Goal: Find specific page/section: Find specific page/section

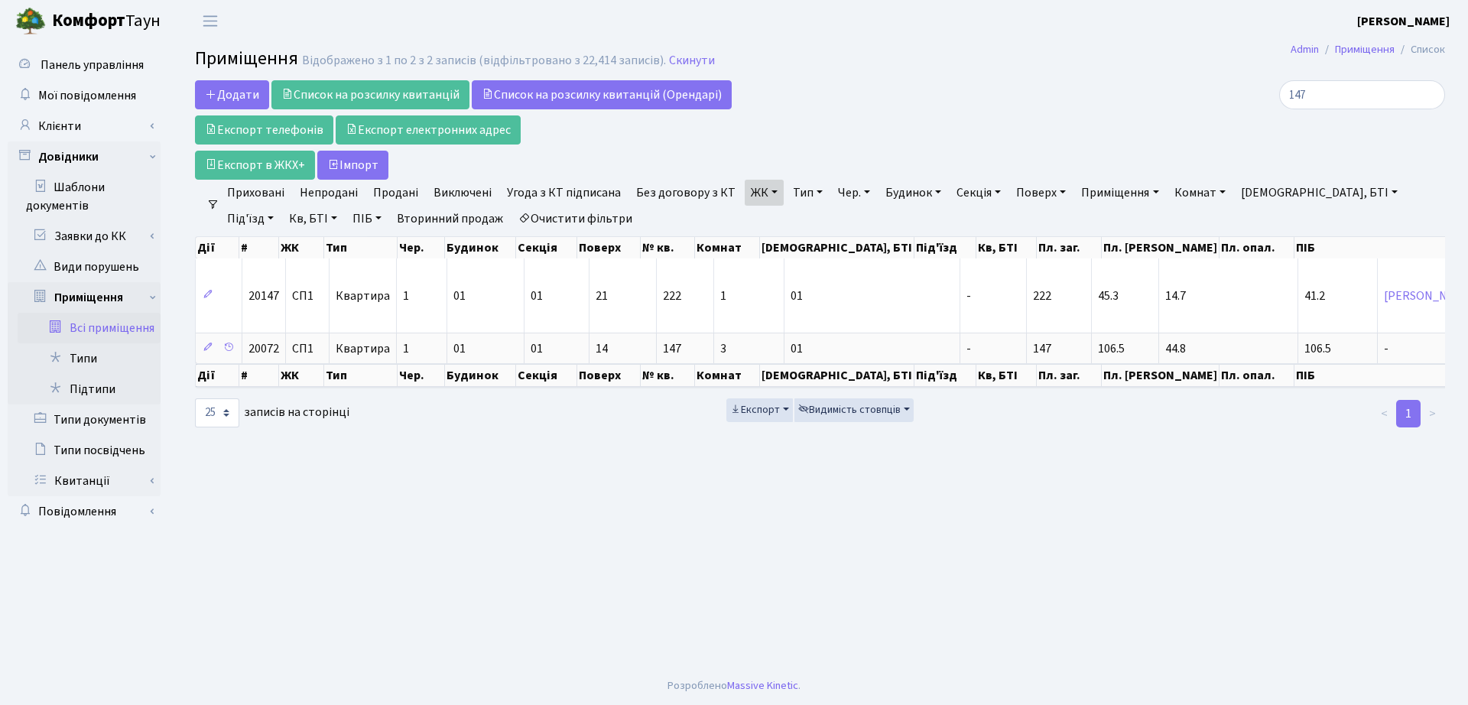
select select "25"
click at [121, 239] on link "Заявки до КК" at bounding box center [89, 236] width 143 height 31
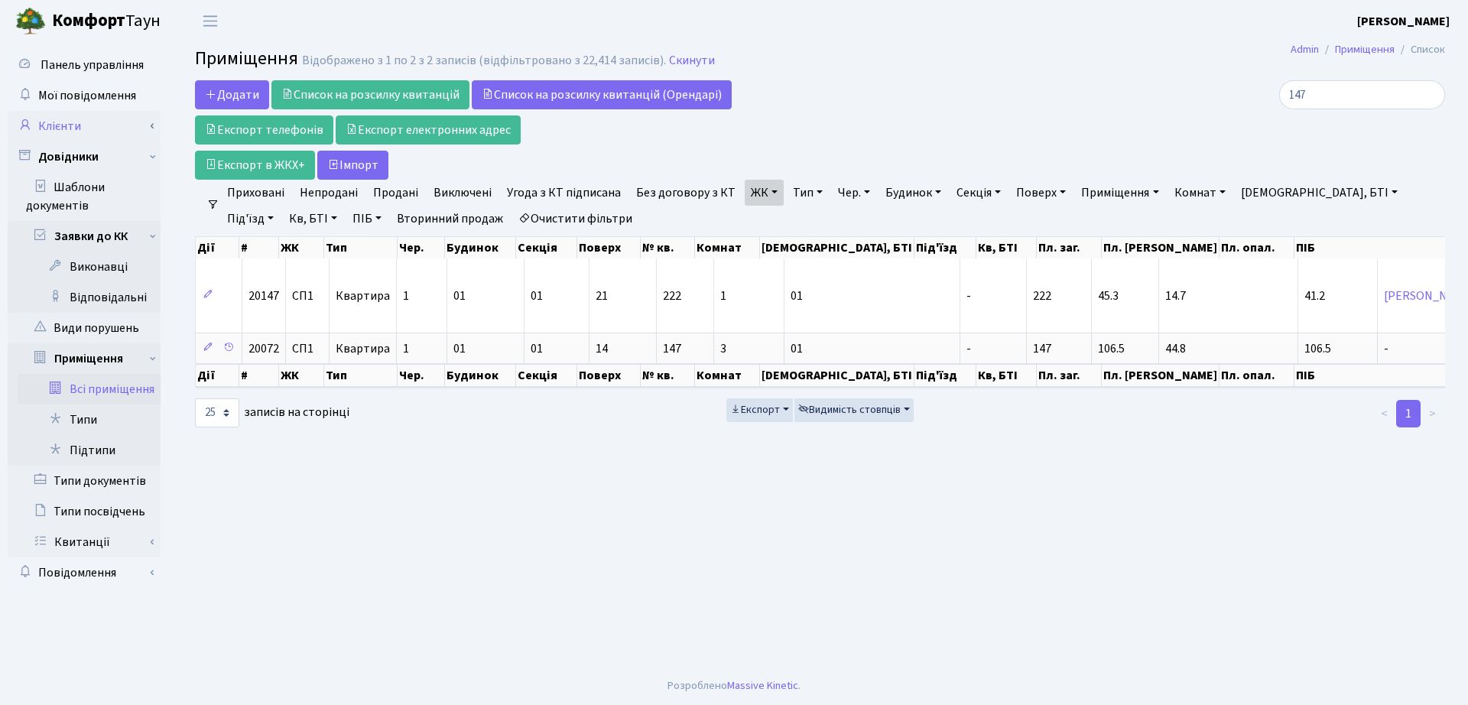
click at [82, 120] on link "Клієнти" at bounding box center [84, 126] width 153 height 31
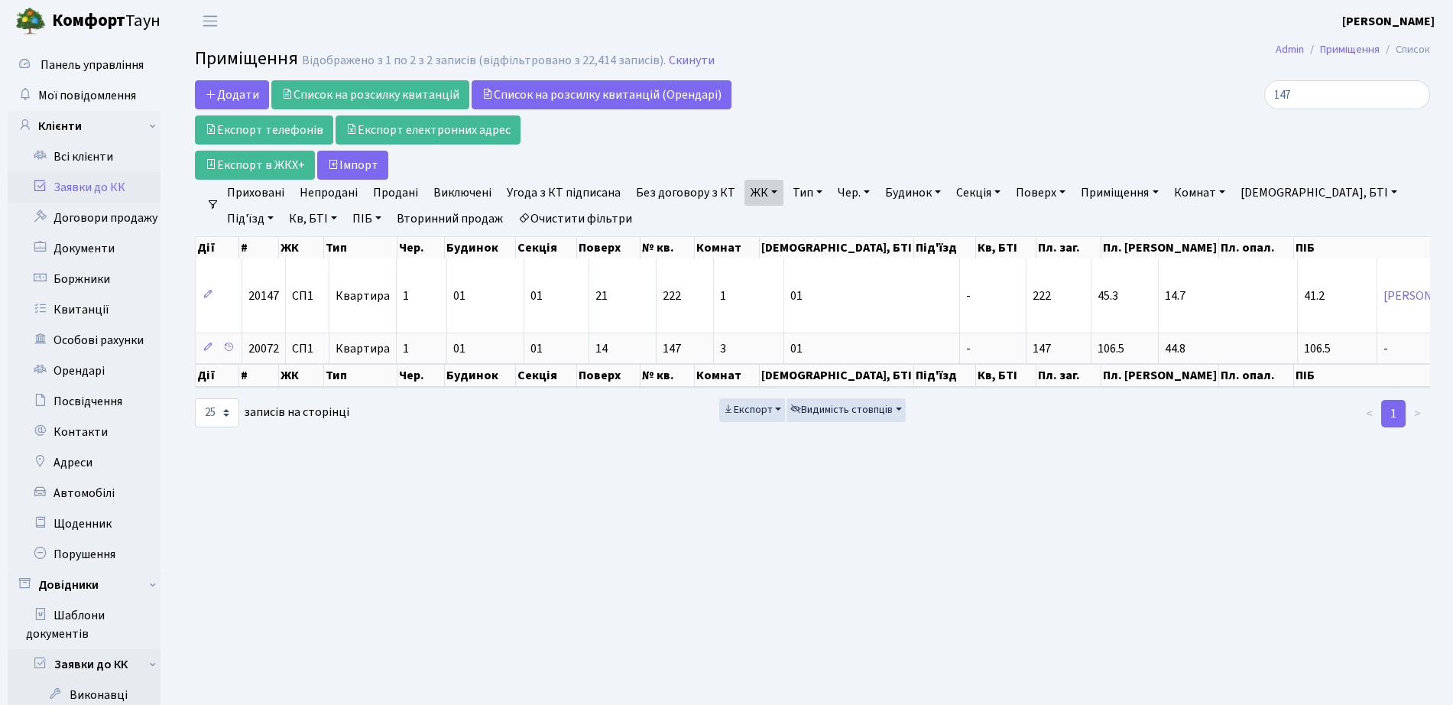
click at [76, 196] on link "Заявки до КК" at bounding box center [84, 187] width 153 height 31
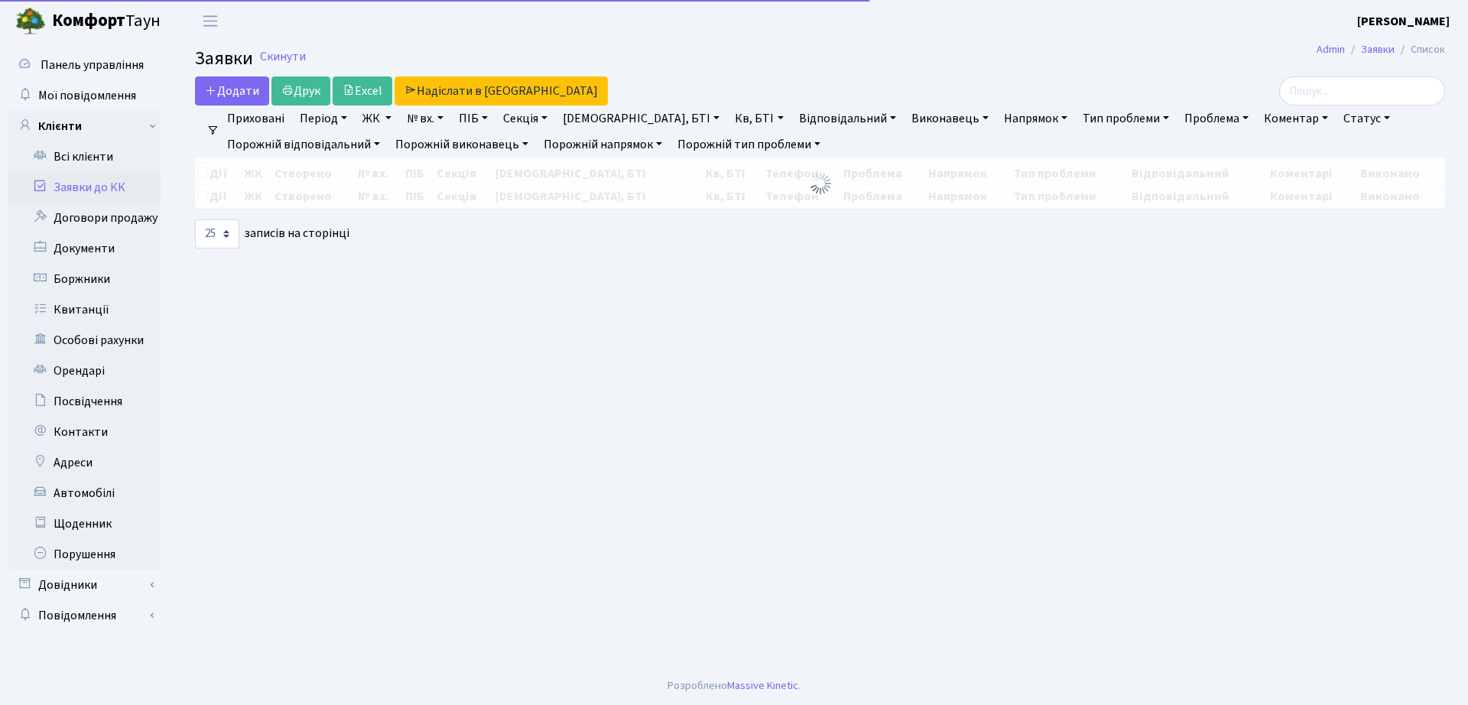
select select "25"
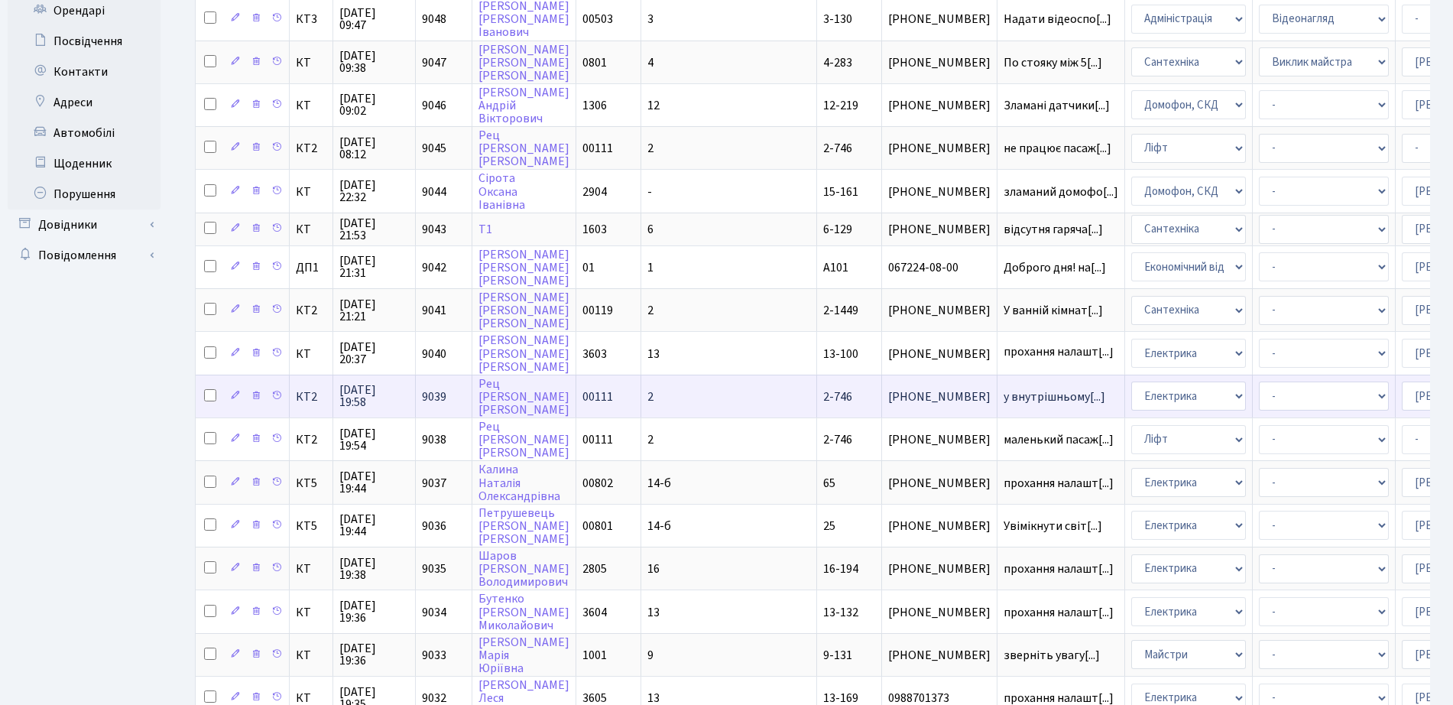
scroll to position [478, 0]
